Goal: Task Accomplishment & Management: Manage account settings

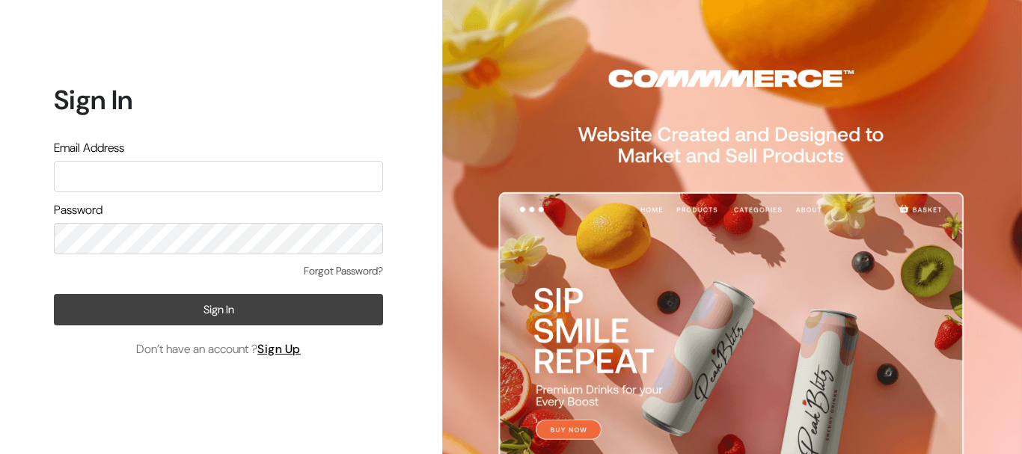
type input "lalit.surana1508@gmail.com"
click at [212, 308] on button "Sign In" at bounding box center [218, 309] width 329 height 31
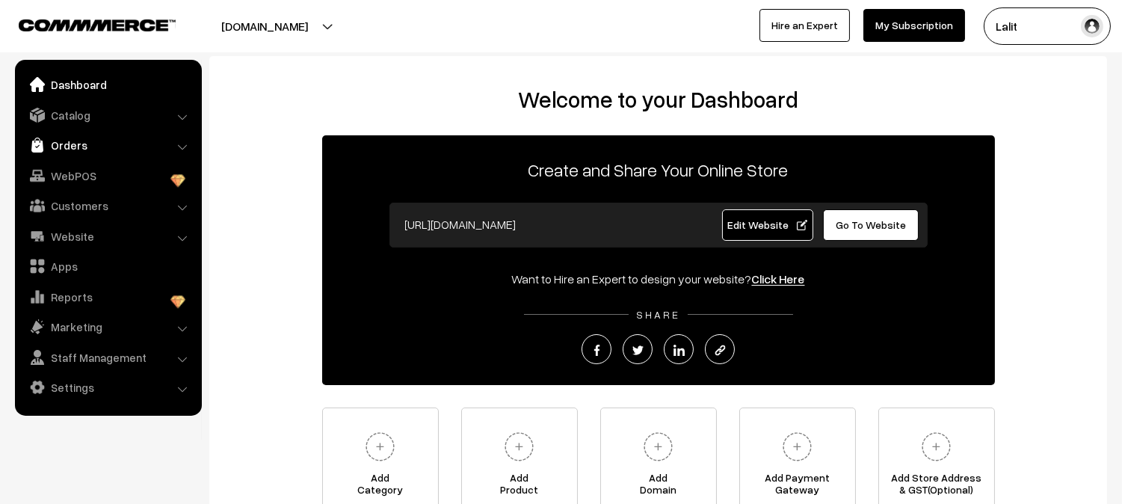
click at [46, 143] on link "Orders" at bounding box center [108, 145] width 178 height 27
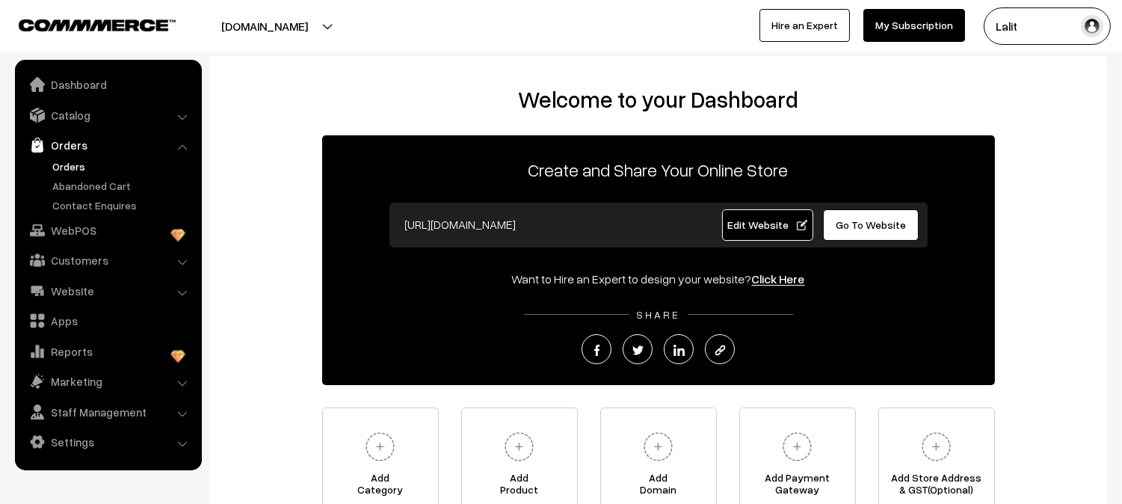
click at [75, 162] on link "Orders" at bounding box center [123, 167] width 148 height 16
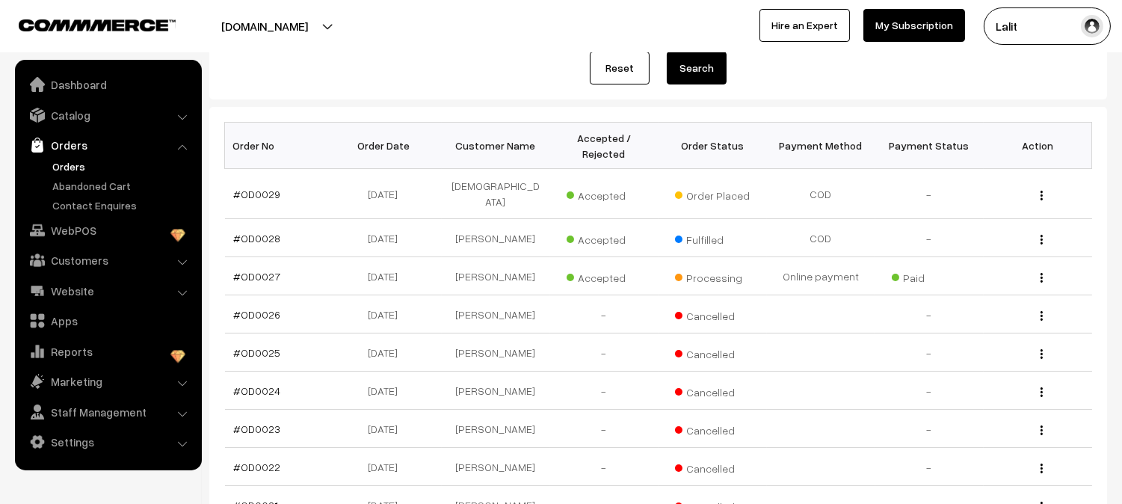
scroll to position [199, 0]
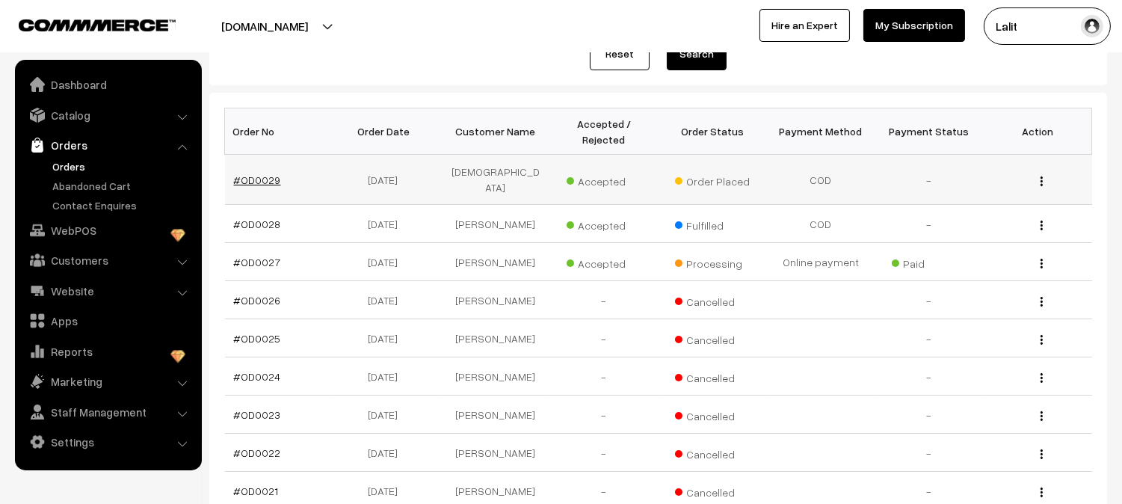
click at [272, 176] on link "#OD0029" at bounding box center [257, 179] width 47 height 13
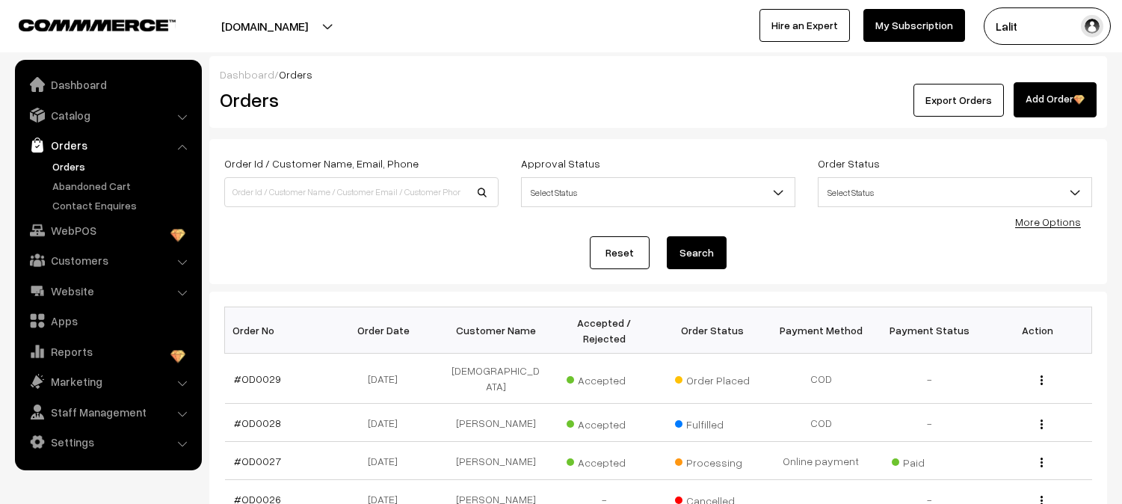
scroll to position [199, 0]
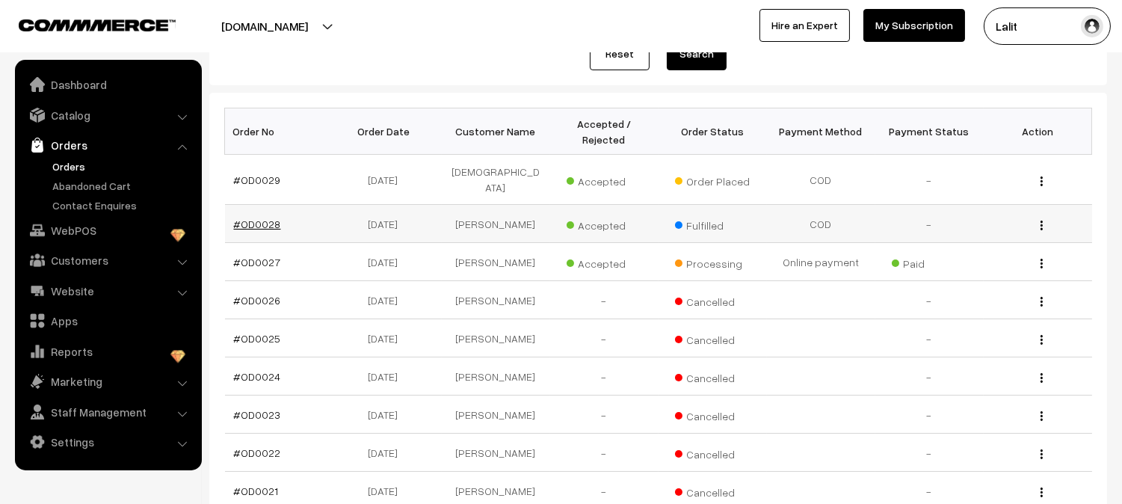
click at [262, 218] on link "#OD0028" at bounding box center [257, 224] width 47 height 13
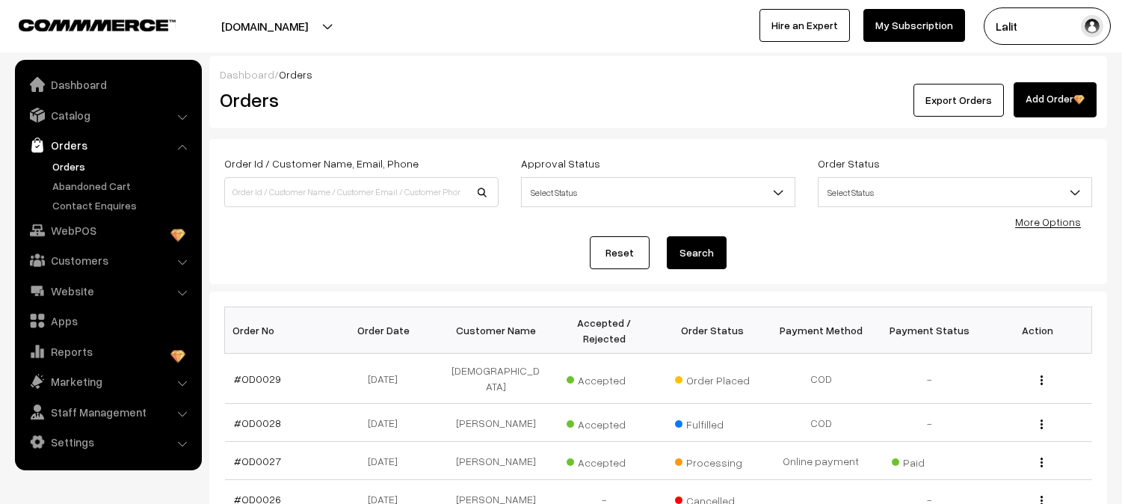
scroll to position [199, 0]
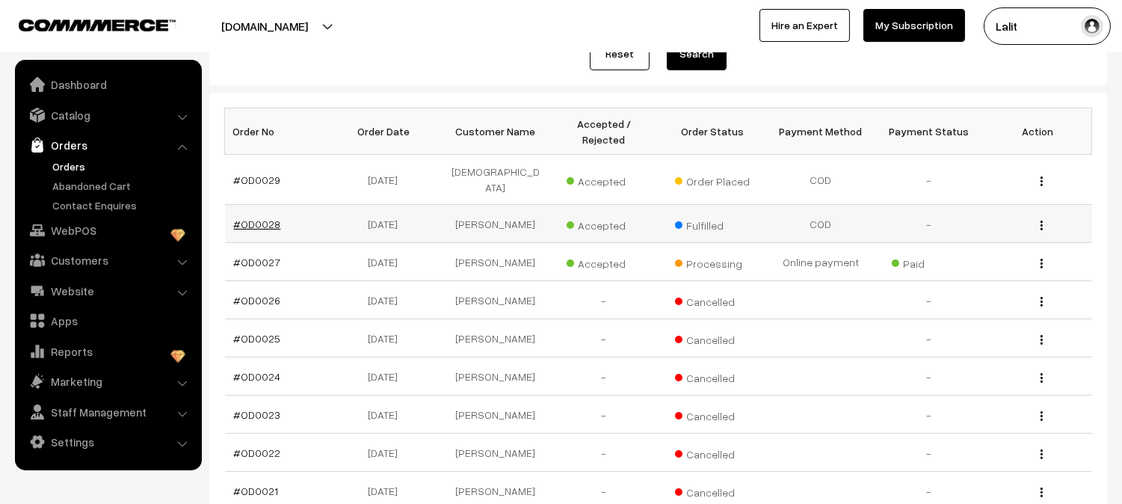
click at [270, 218] on link "#OD0028" at bounding box center [257, 224] width 47 height 13
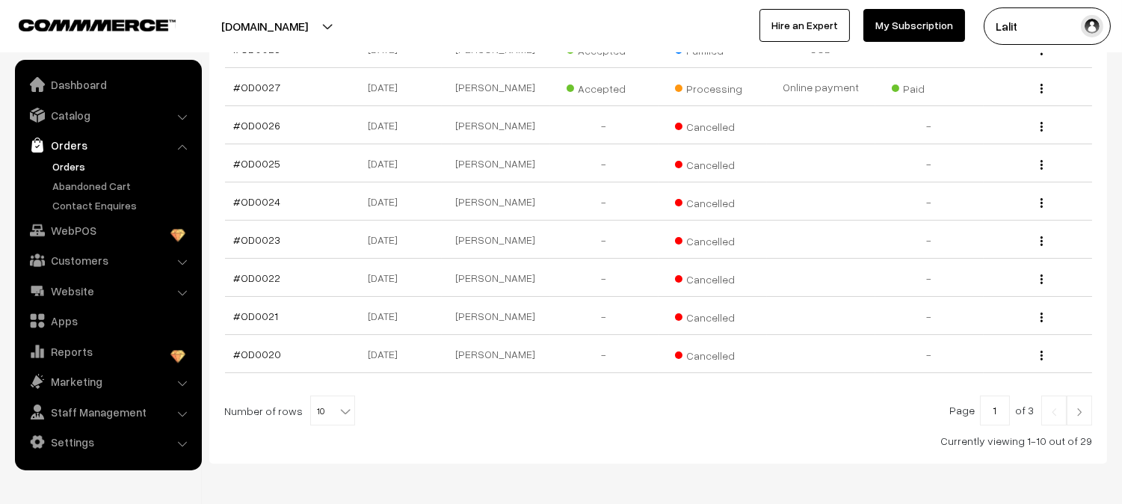
scroll to position [420, 0]
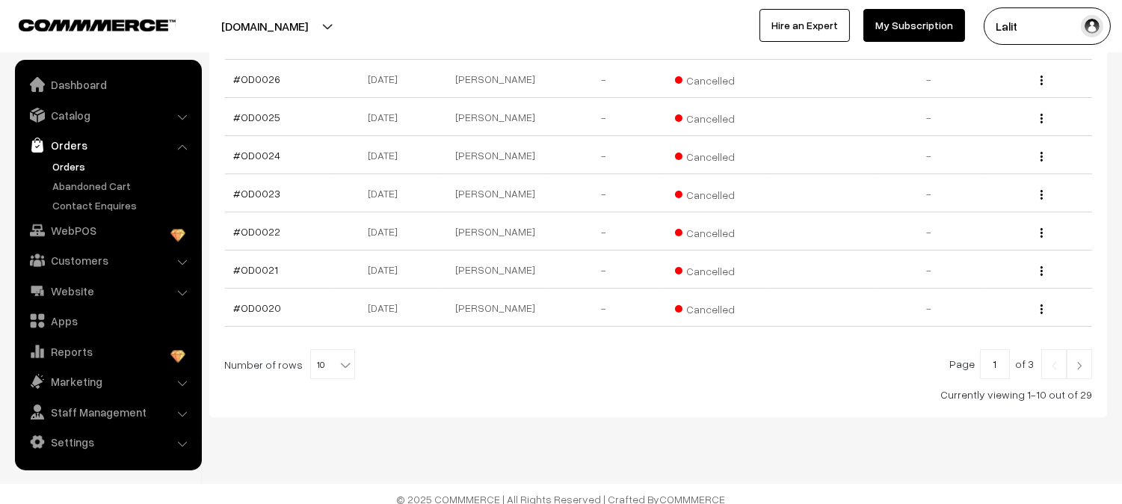
click at [1088, 355] on link at bounding box center [1079, 364] width 25 height 30
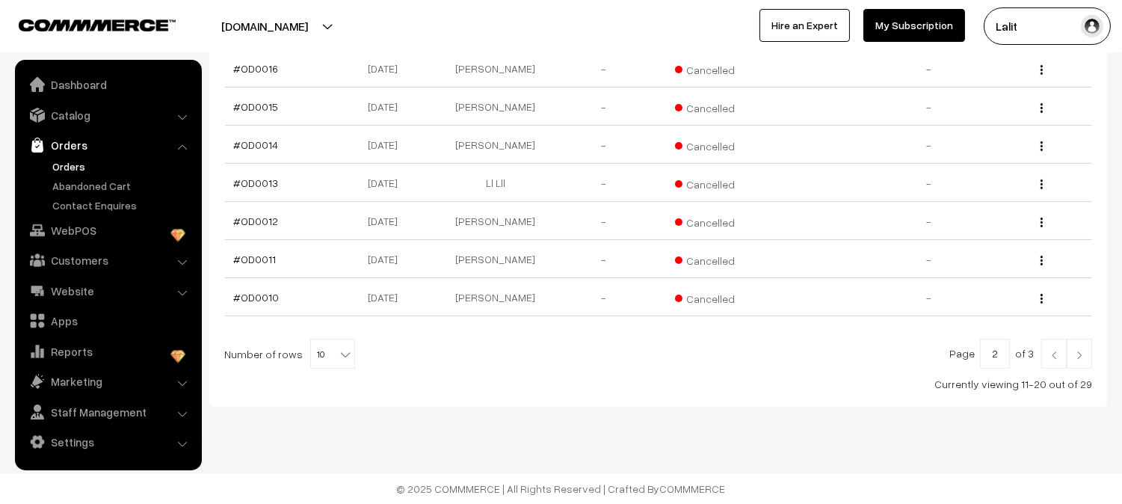
scroll to position [420, 0]
click at [1081, 355] on img at bounding box center [1079, 355] width 13 height 9
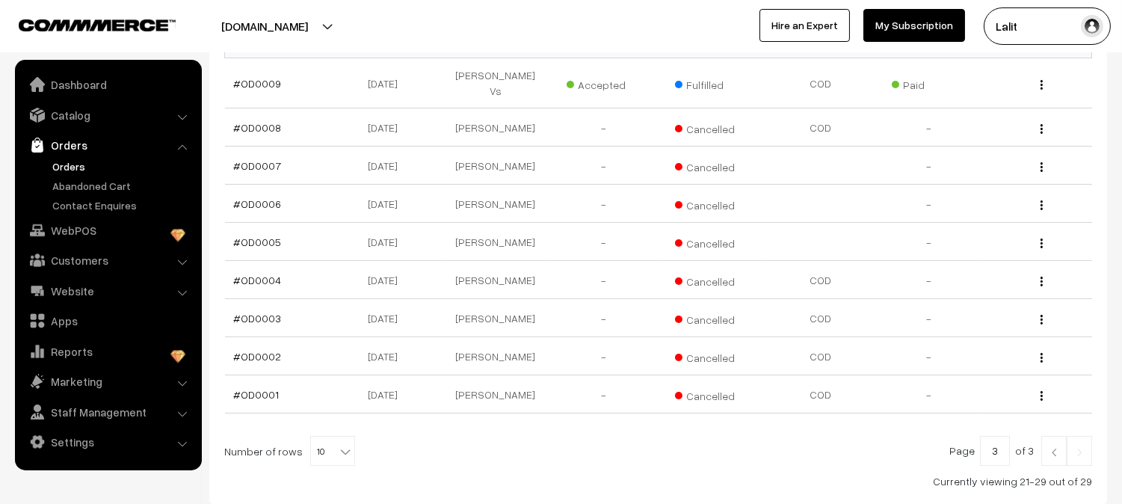
scroll to position [299, 0]
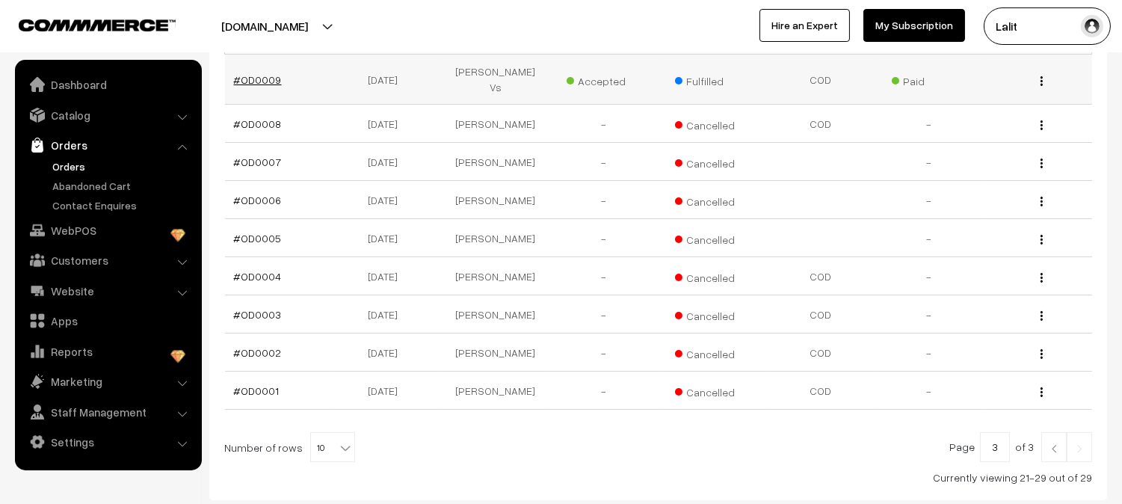
click at [259, 73] on link "#OD0009" at bounding box center [258, 79] width 48 height 13
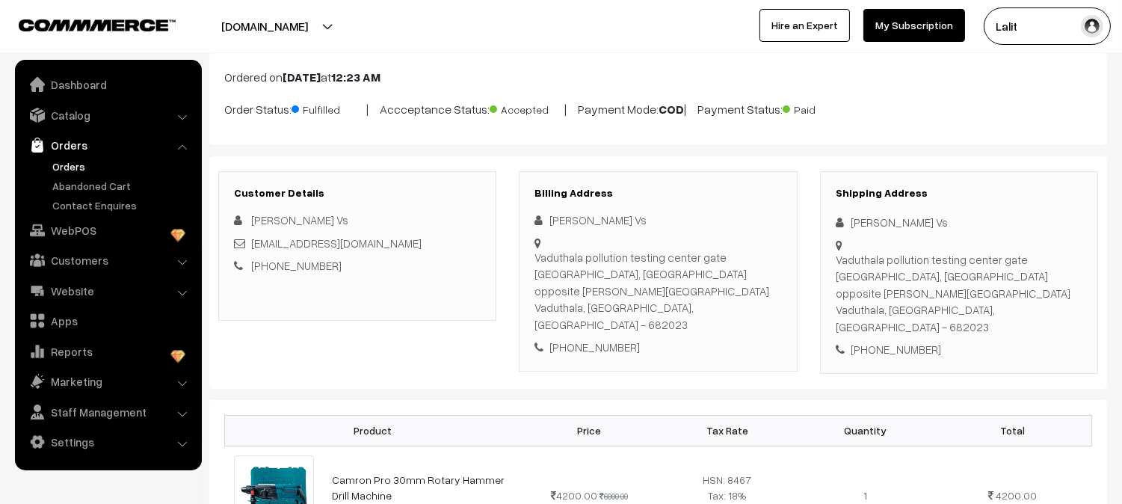
scroll to position [193, 0]
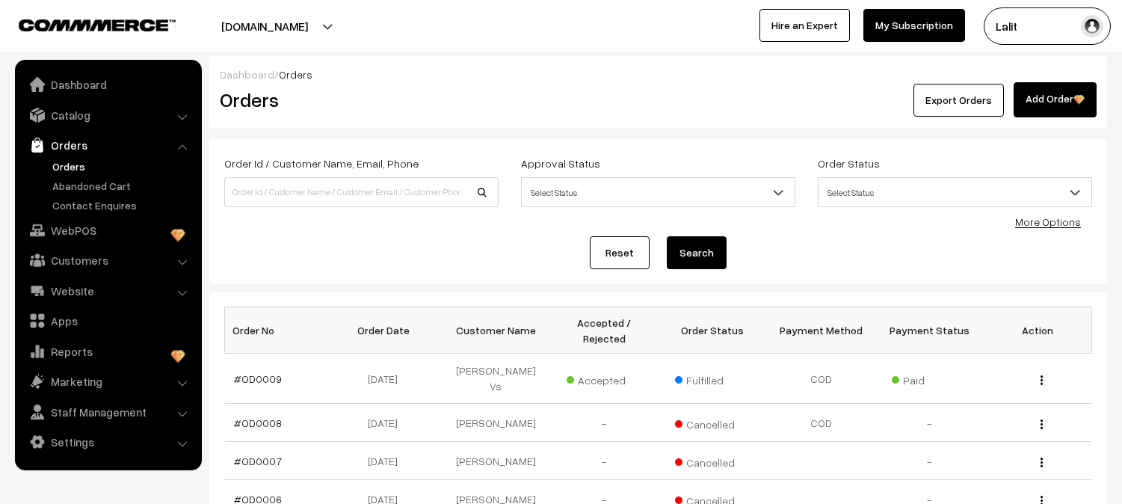
scroll to position [299, 0]
click at [150, 440] on link "Settings" at bounding box center [108, 441] width 178 height 27
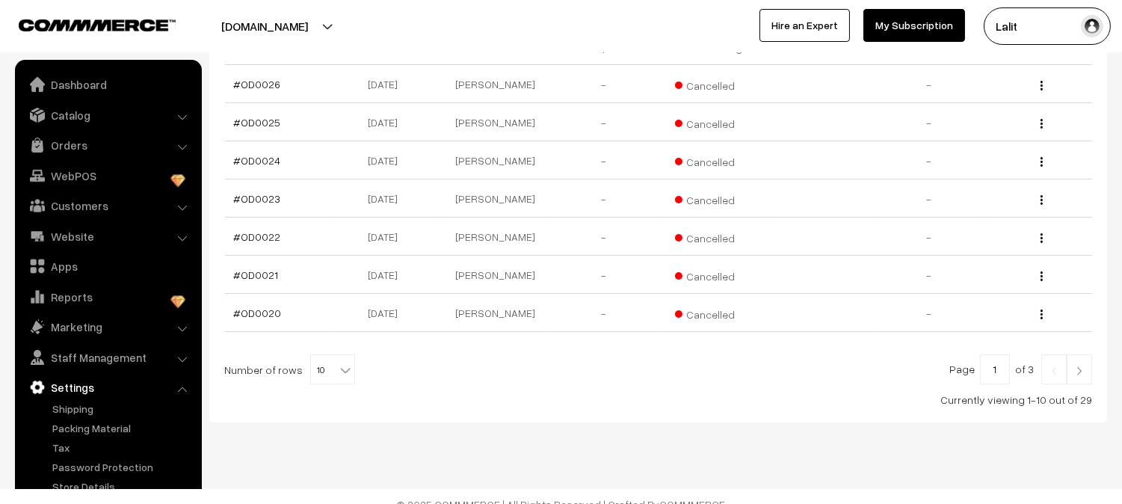
scroll to position [420, 0]
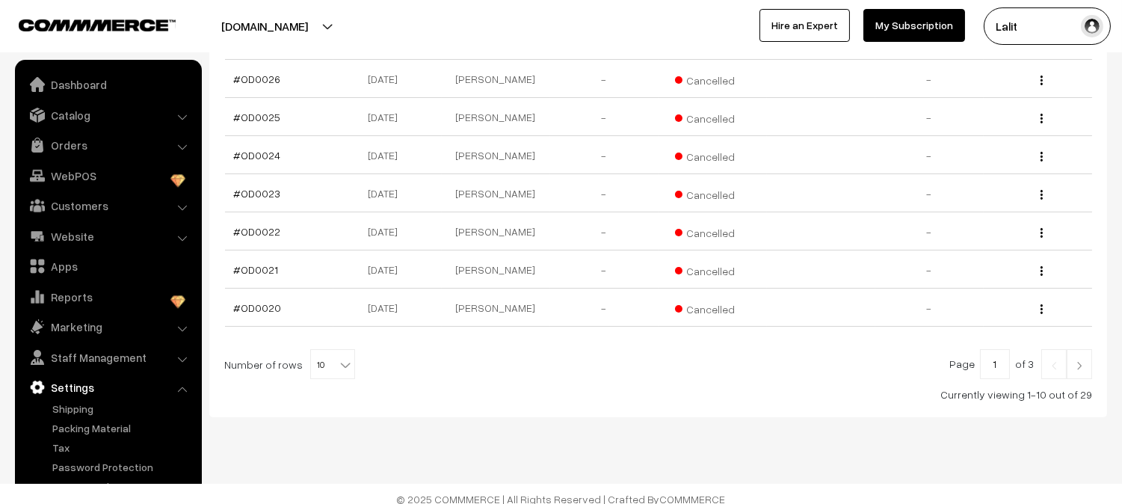
click at [0, 404] on nav "Dashboard Catalog" at bounding box center [101, 312] width 202 height 504
click at [181, 387] on li "Settings Shipping" at bounding box center [108, 444] width 179 height 140
click at [117, 387] on link "Settings" at bounding box center [108, 387] width 178 height 27
click at [99, 81] on link "Dashboard" at bounding box center [108, 84] width 178 height 27
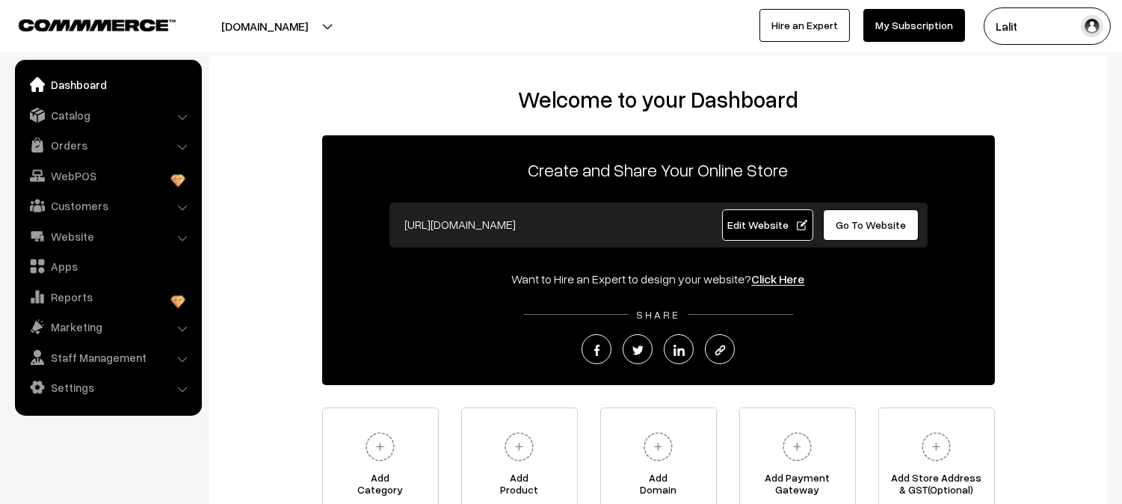
click at [301, 23] on button "[DOMAIN_NAME]" at bounding box center [264, 25] width 191 height 37
click at [927, 28] on link "My Subscription" at bounding box center [915, 25] width 102 height 33
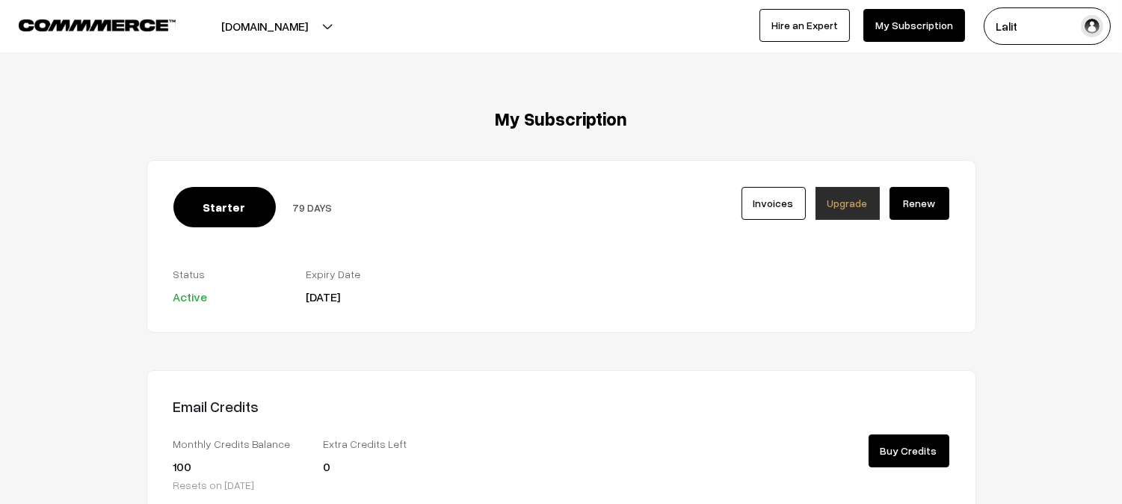
click at [779, 203] on link "Invoices" at bounding box center [774, 203] width 64 height 33
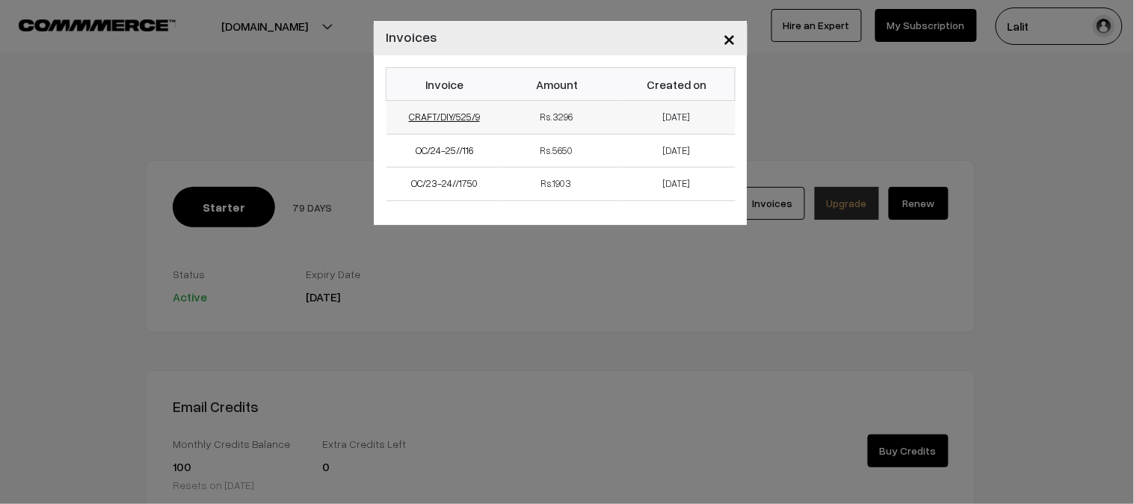
click at [442, 116] on link "CRAFT/DIY/525/9" at bounding box center [444, 117] width 71 height 12
click at [730, 39] on span "×" at bounding box center [729, 38] width 13 height 28
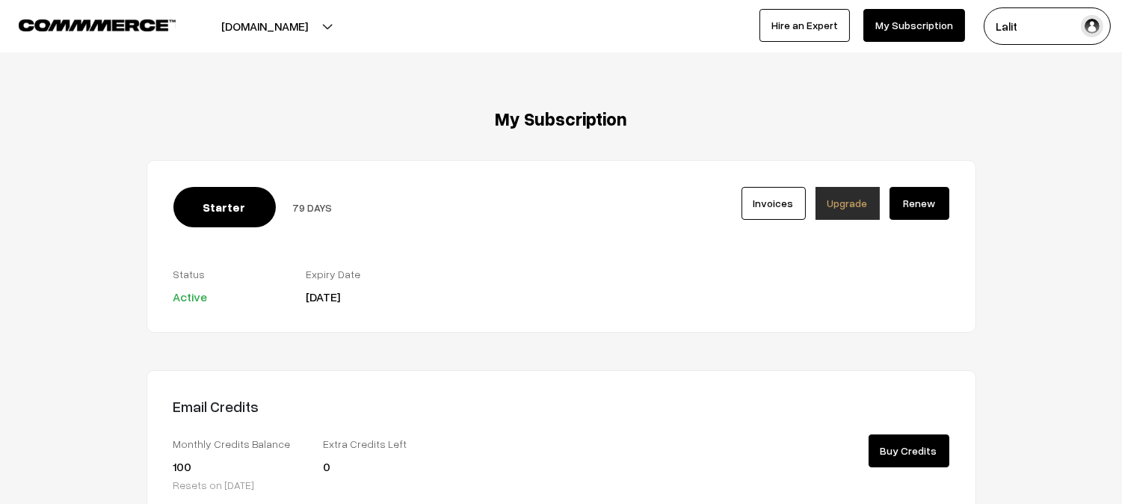
click at [0, 284] on div "My Subscription Starter 79 DAYS Invoices Upgrade Active 0" at bounding box center [561, 408] width 1122 height 600
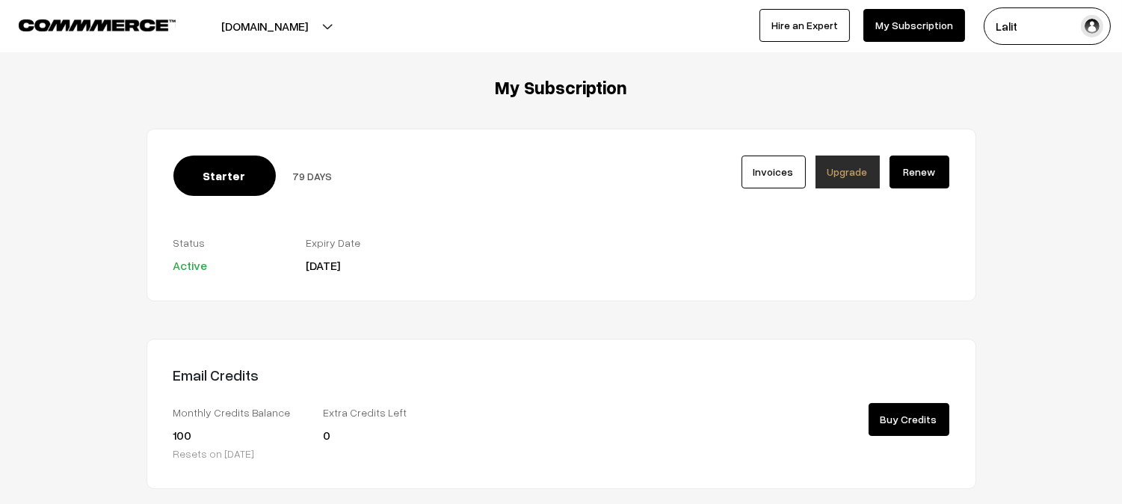
scroll to position [33, 0]
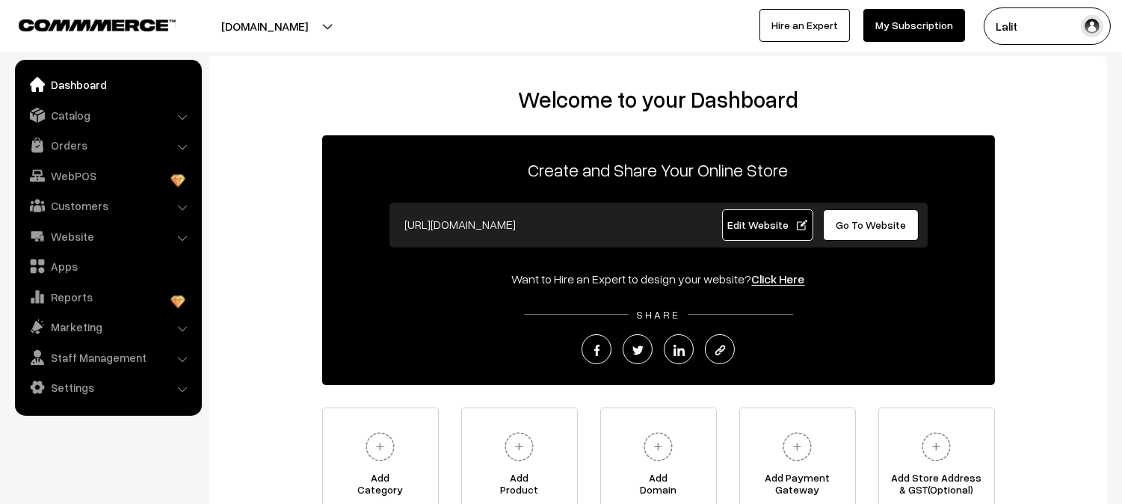
click at [898, 25] on link "My Subscription" at bounding box center [915, 25] width 102 height 33
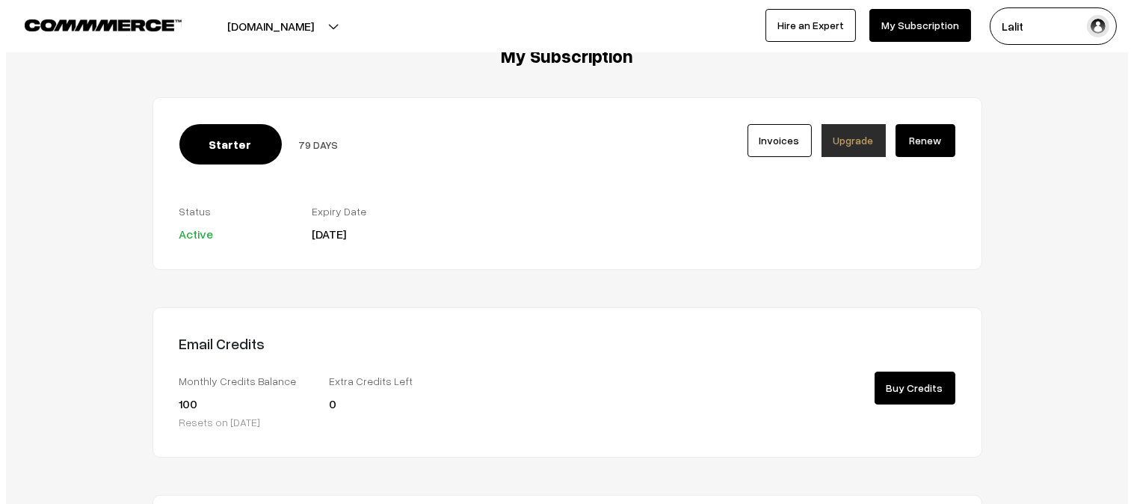
scroll to position [66, 0]
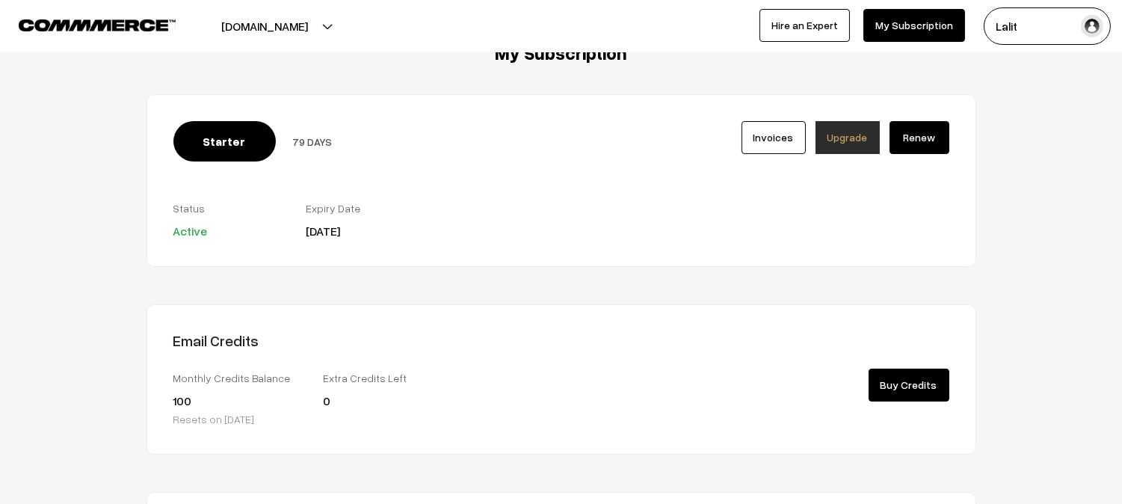
click at [772, 132] on link "Invoices" at bounding box center [774, 137] width 64 height 33
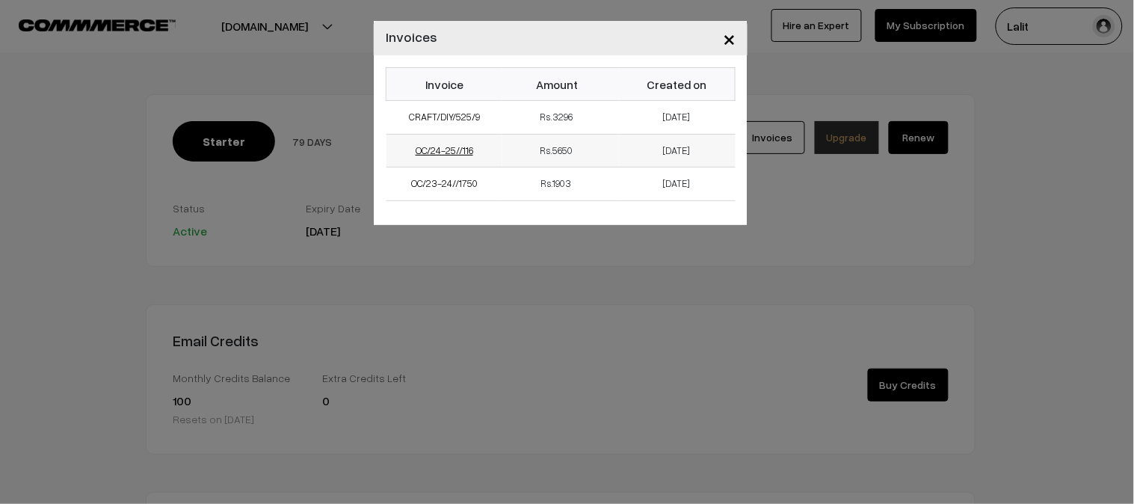
click at [453, 152] on link "OC/24-25//116" at bounding box center [445, 150] width 58 height 12
click at [467, 189] on link "OC/23-24//1750" at bounding box center [444, 183] width 67 height 12
